Goal: Complete application form

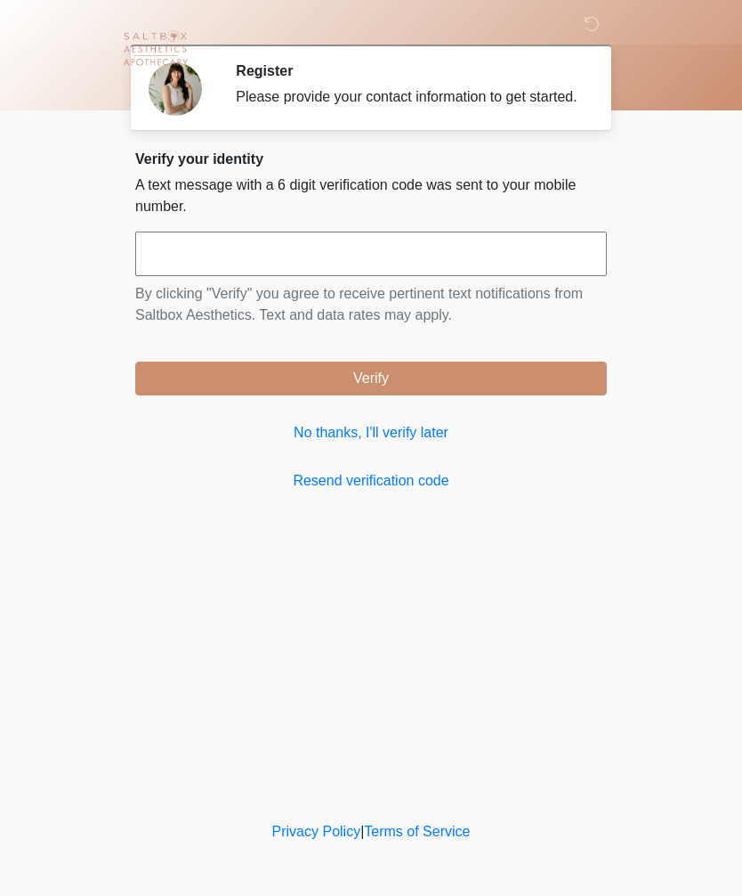
scroll to position [1, 0]
click at [328, 264] on input "text" at bounding box center [371, 253] width 472 height 45
click at [252, 276] on input "text" at bounding box center [371, 253] width 472 height 45
type input "******"
click at [441, 390] on button "Verify" at bounding box center [371, 378] width 472 height 34
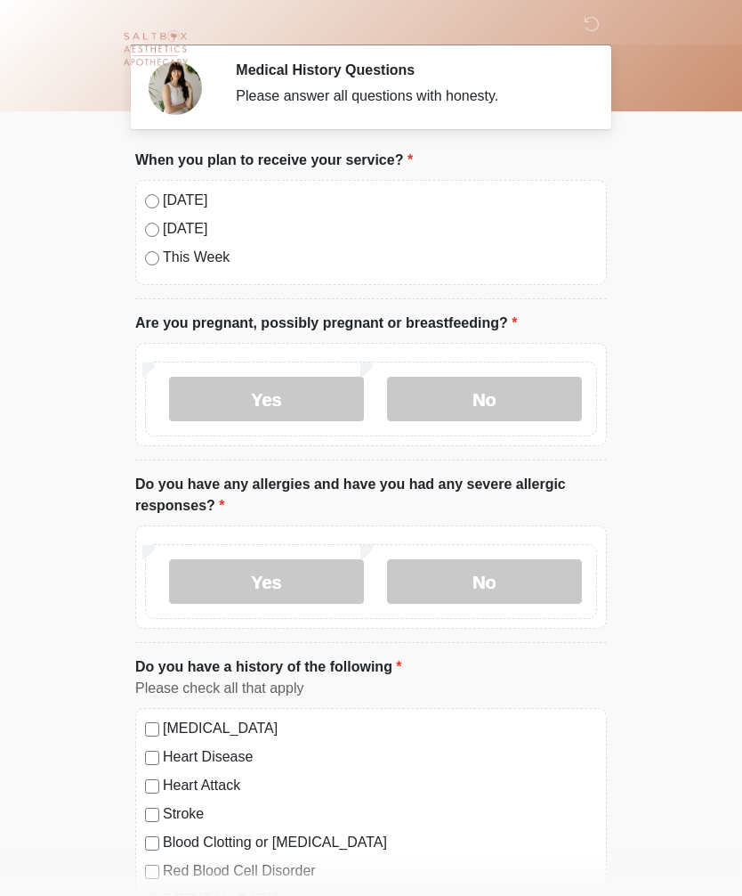
click at [487, 397] on label "No" at bounding box center [484, 399] width 195 height 45
click at [495, 572] on label "No" at bounding box center [484, 581] width 195 height 45
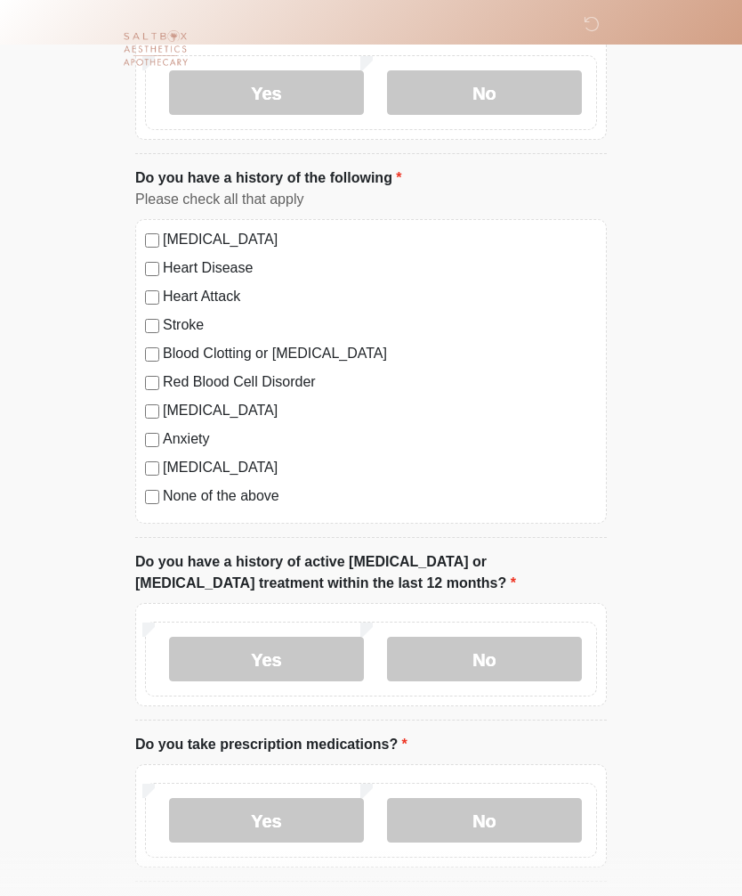
scroll to position [495, 0]
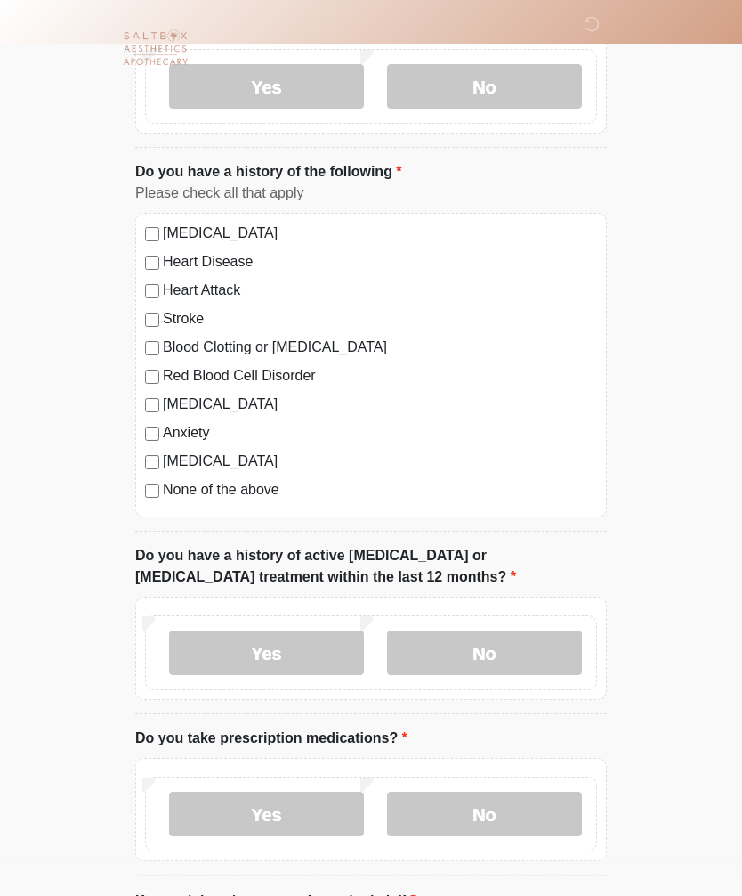
click at [513, 640] on label "No" at bounding box center [484, 653] width 195 height 45
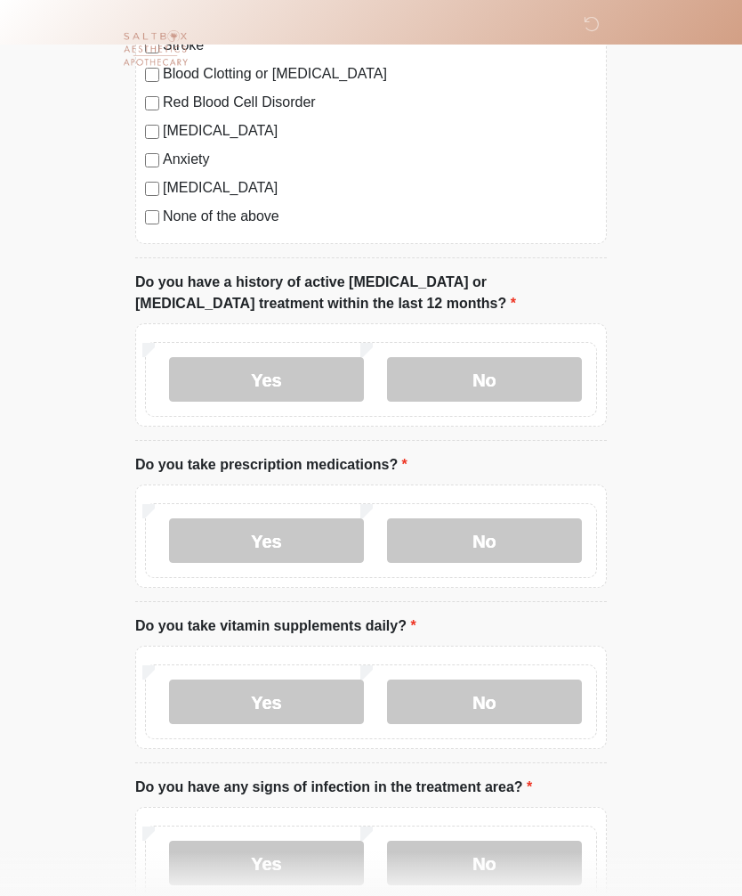
scroll to position [781, 0]
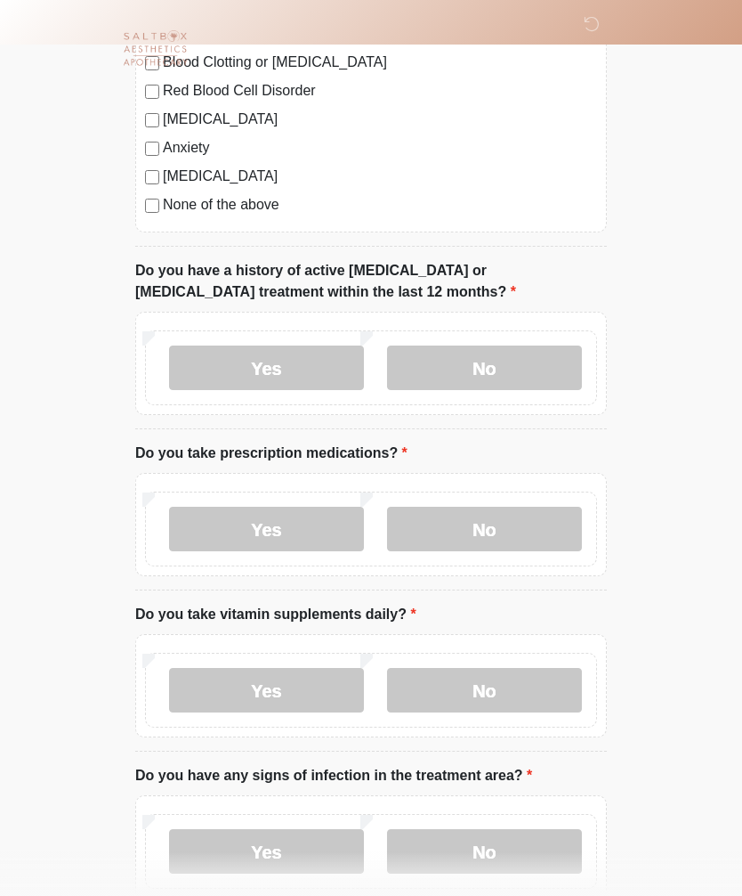
click at [509, 525] on label "No" at bounding box center [484, 529] width 195 height 45
click at [501, 681] on label "No" at bounding box center [484, 690] width 195 height 45
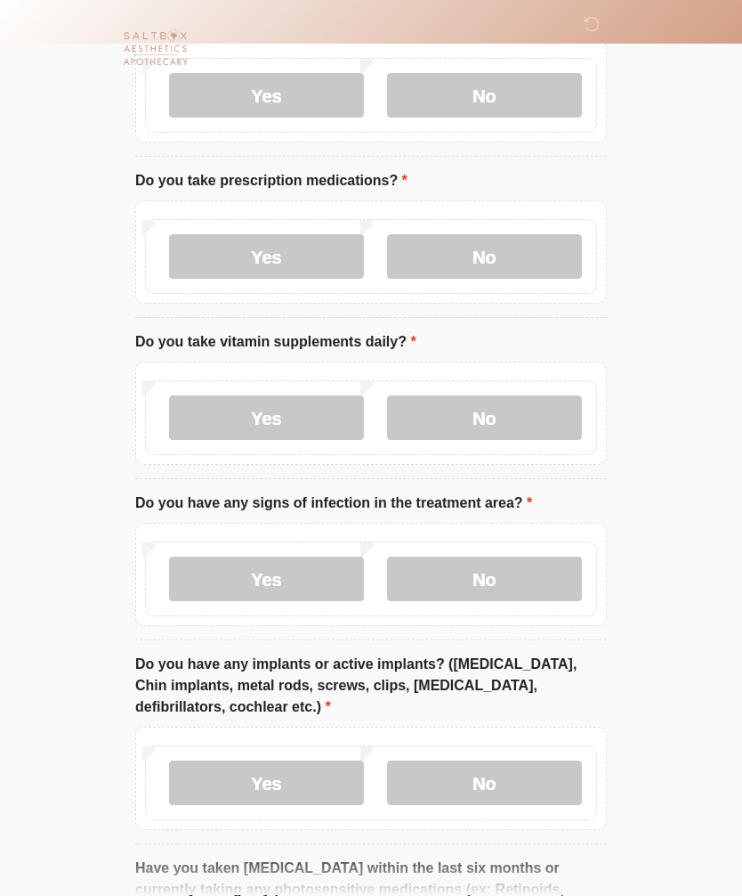
scroll to position [1061, 0]
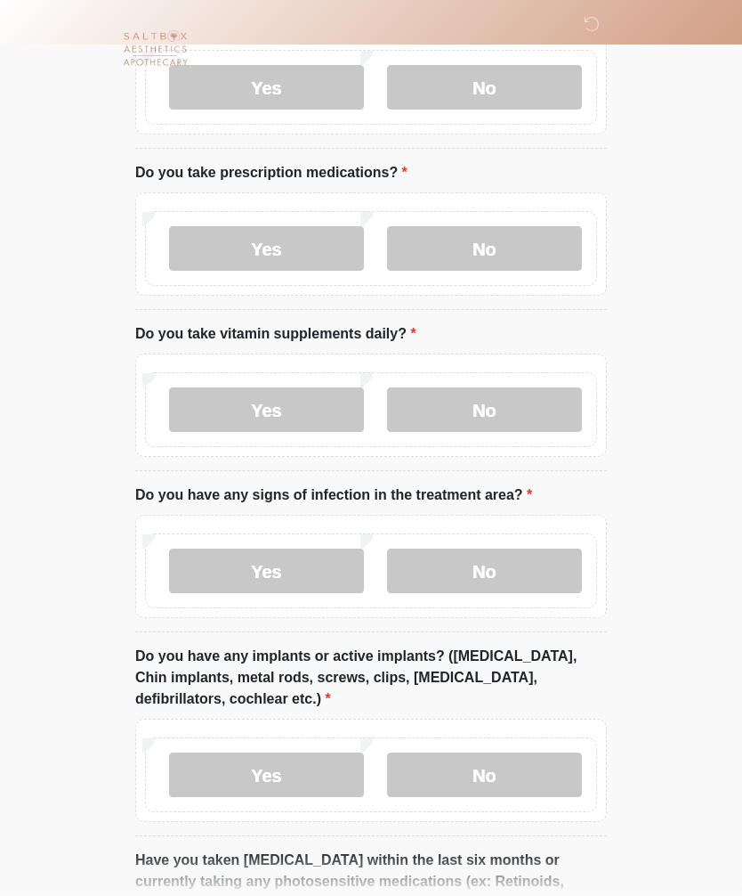
click at [483, 576] on label "No" at bounding box center [484, 570] width 195 height 45
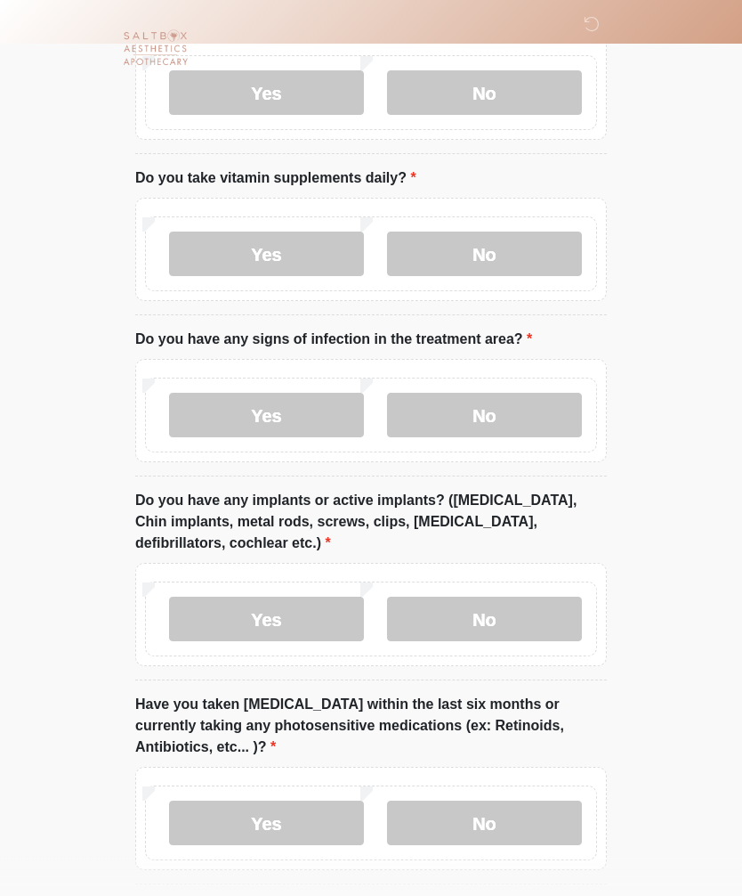
scroll to position [1223, 0]
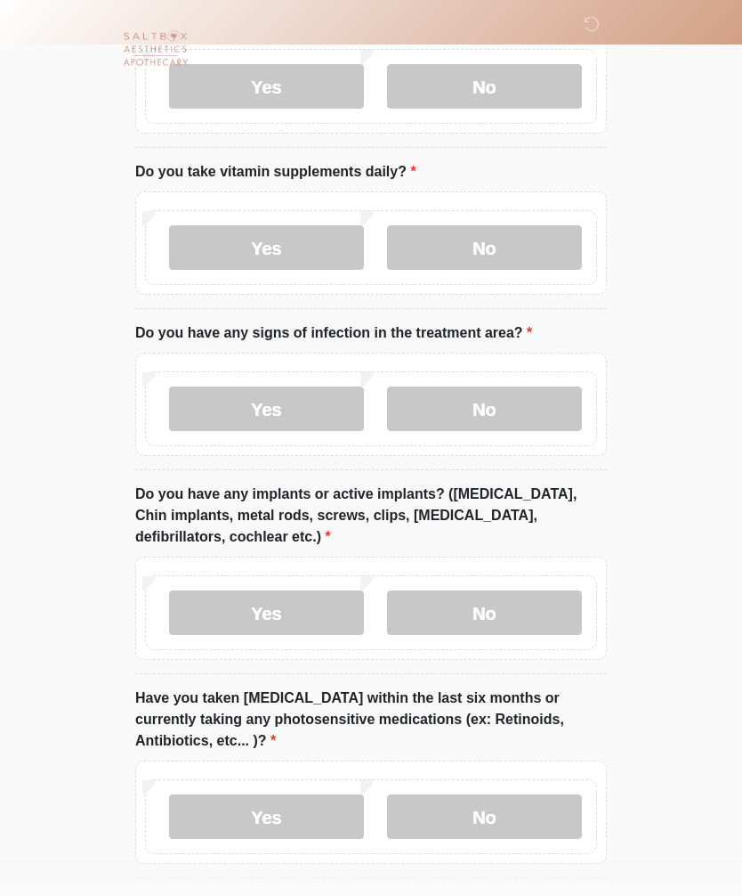
click at [526, 619] on label "No" at bounding box center [484, 612] width 195 height 45
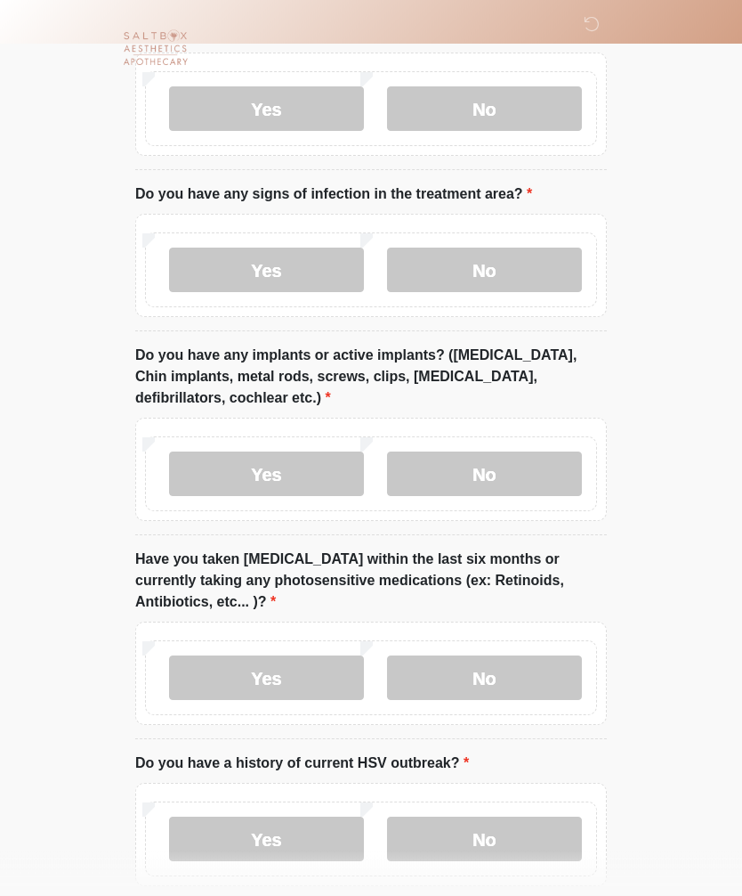
scroll to position [1375, 0]
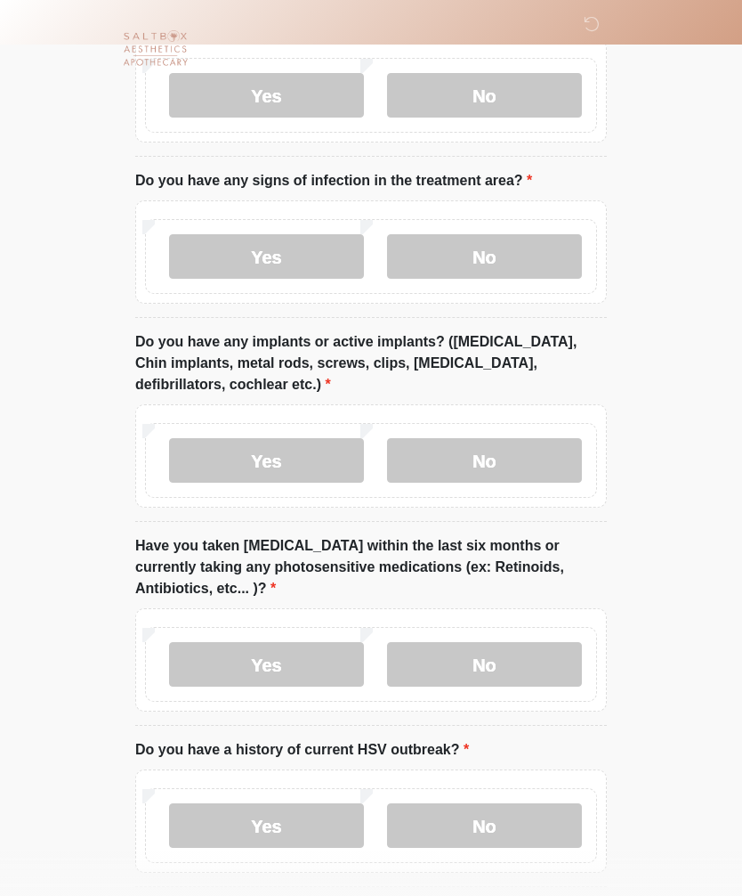
click at [532, 652] on label "No" at bounding box center [484, 664] width 195 height 45
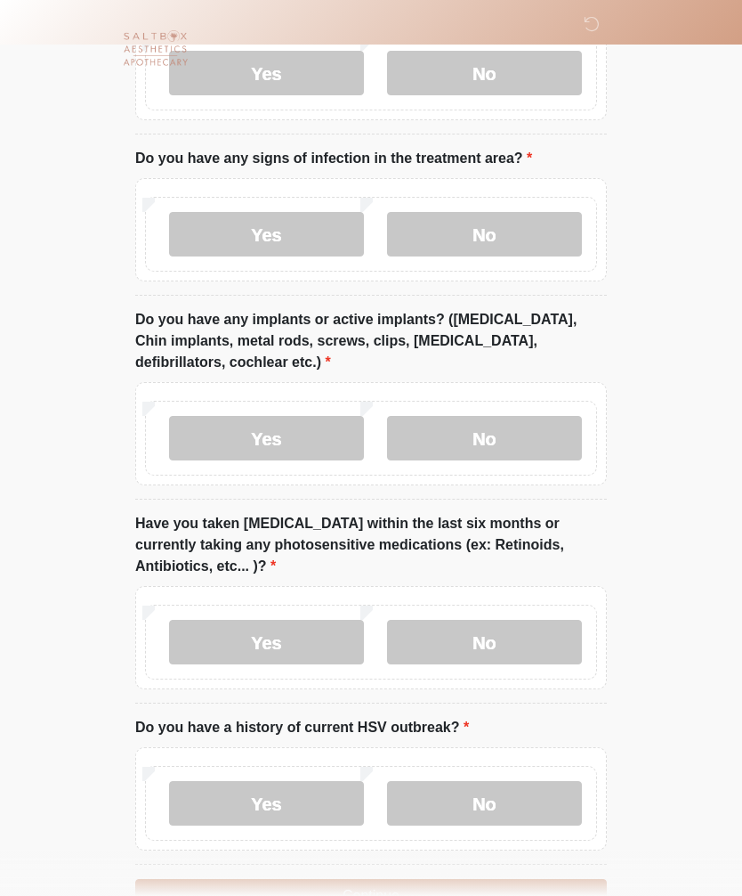
scroll to position [1447, 0]
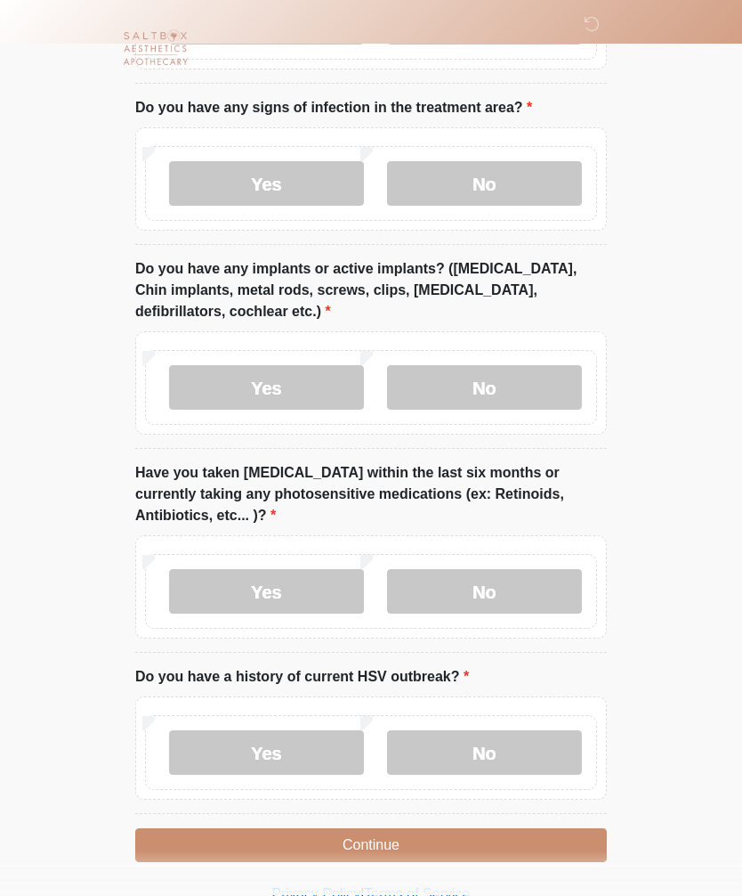
click at [509, 739] on label "No" at bounding box center [484, 753] width 195 height 45
click at [423, 833] on button "Continue" at bounding box center [371, 846] width 472 height 34
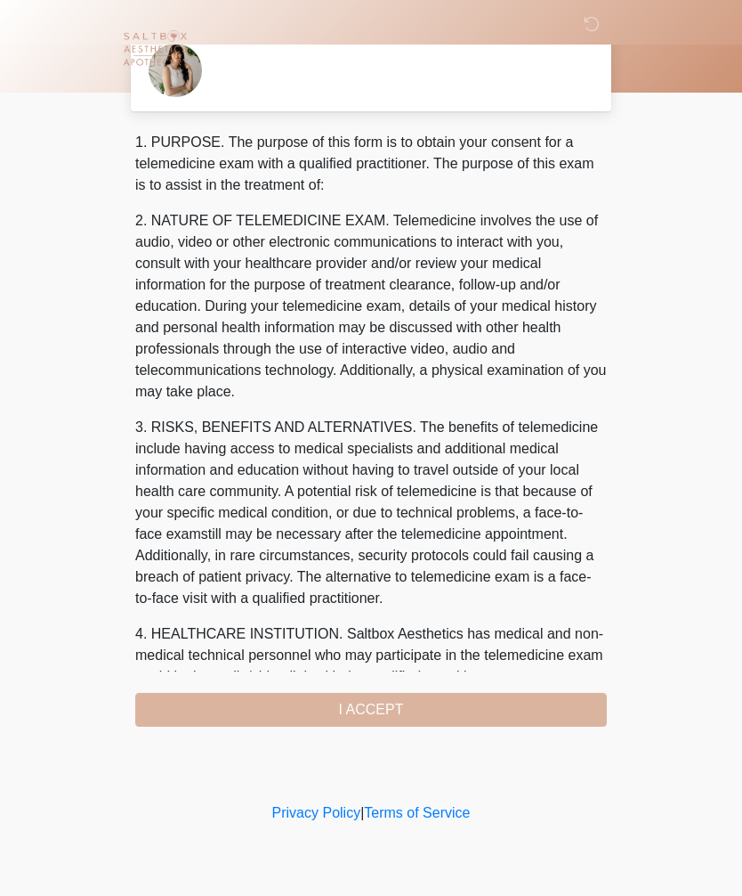
scroll to position [0, 0]
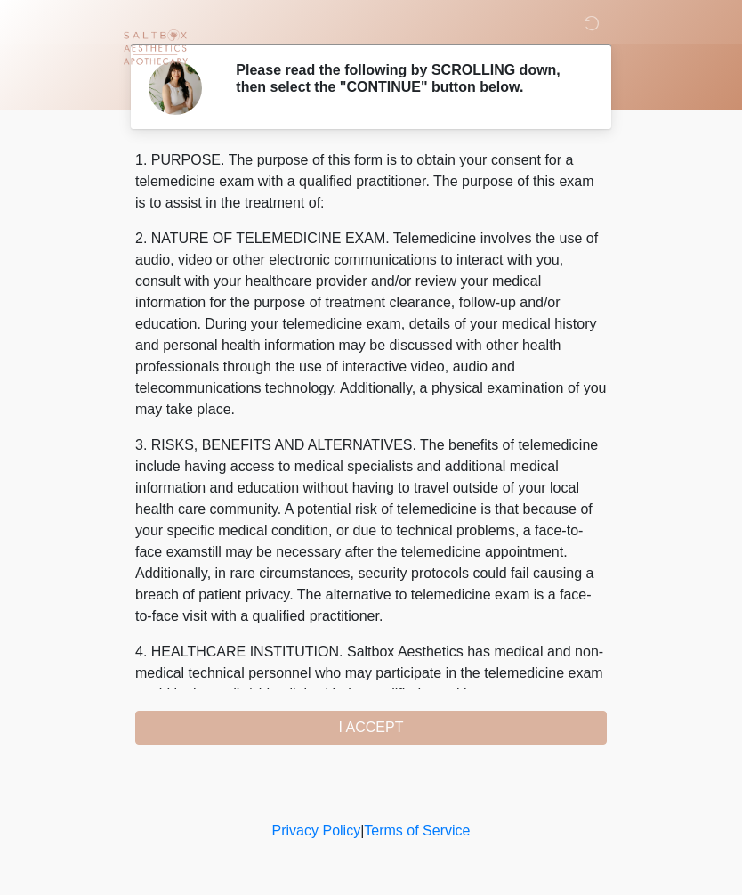
click at [454, 727] on div "1. PURPOSE. The purpose of this form is to obtain your consent for a telemedici…" at bounding box center [371, 447] width 472 height 595
click at [394, 736] on div "1. PURPOSE. The purpose of this form is to obtain your consent for a telemedici…" at bounding box center [371, 447] width 472 height 595
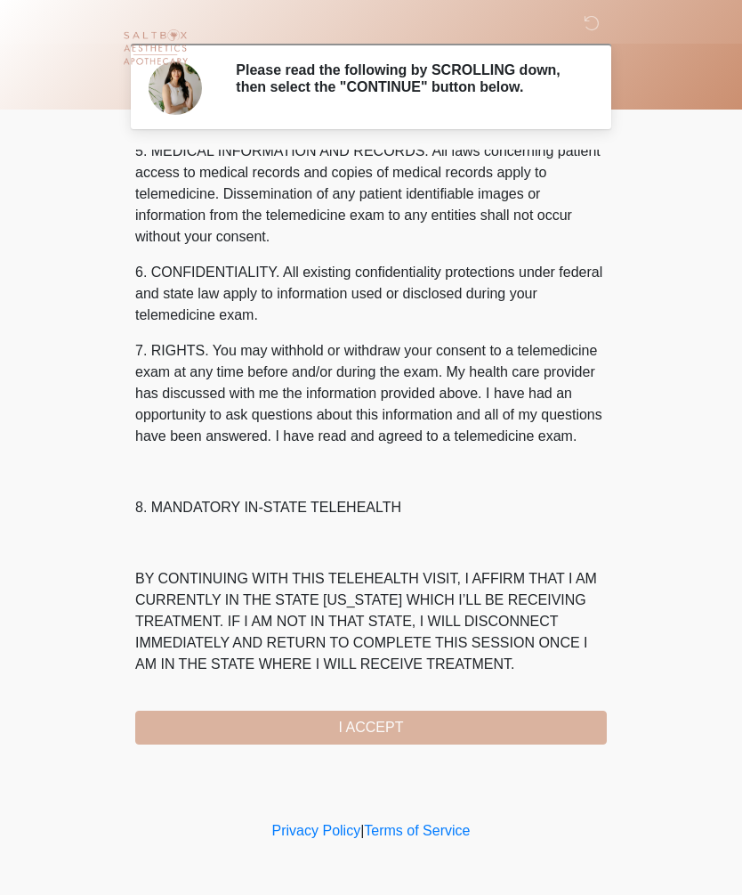
scroll to position [643, 0]
click at [370, 733] on button "I ACCEPT" at bounding box center [371, 728] width 472 height 34
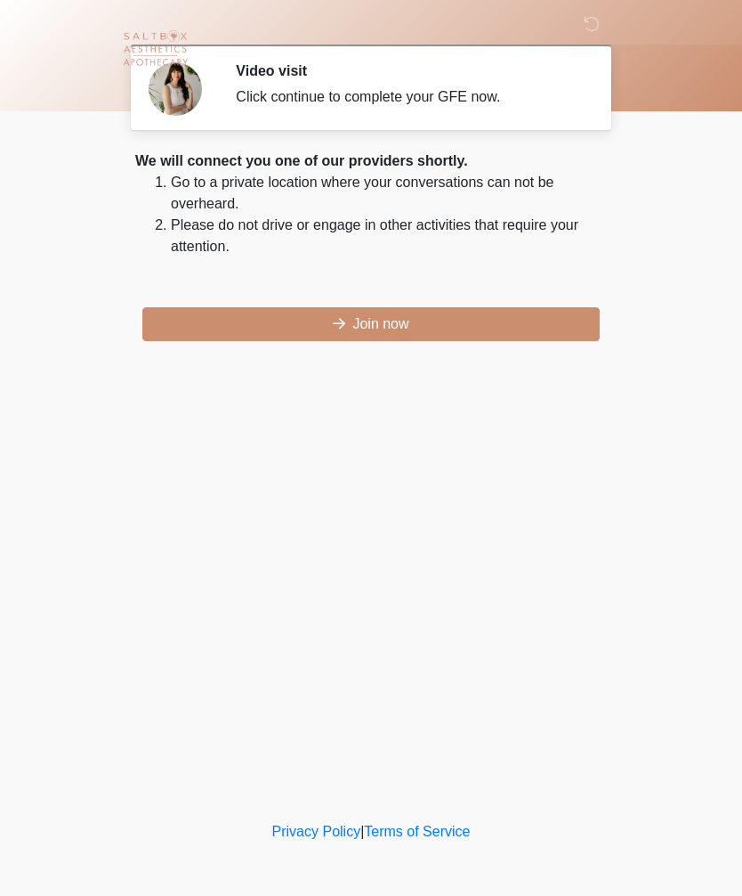
click at [385, 327] on button "Join now" at bounding box center [371, 324] width 458 height 34
